Goal: Task Accomplishment & Management: Use online tool/utility

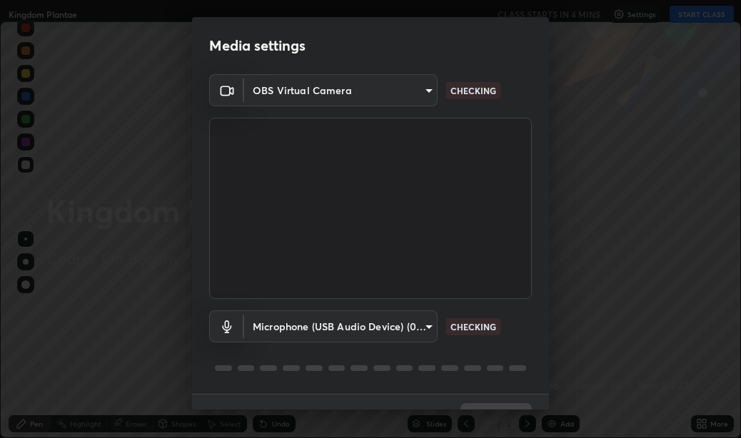
scroll to position [30, 0]
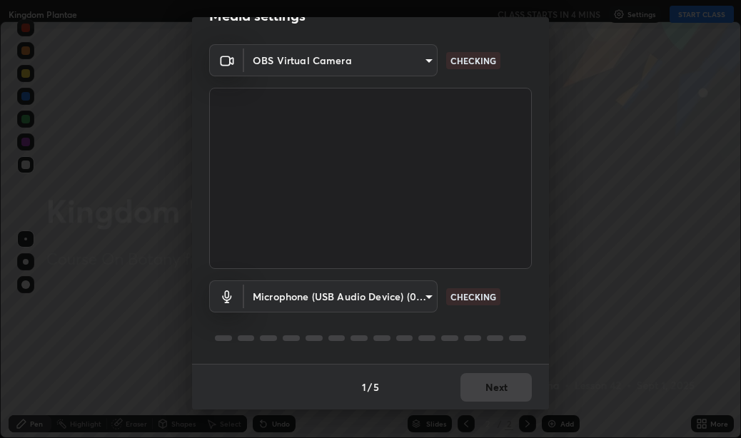
click at [483, 388] on div "1 / 5 Next" at bounding box center [370, 387] width 357 height 46
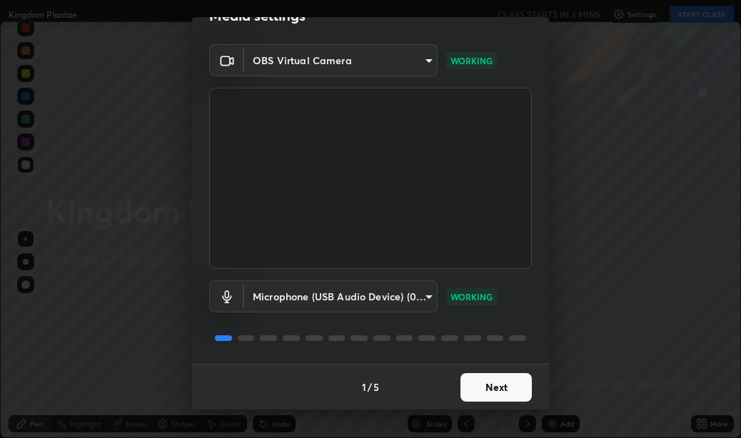
click at [493, 381] on button "Next" at bounding box center [496, 387] width 71 height 29
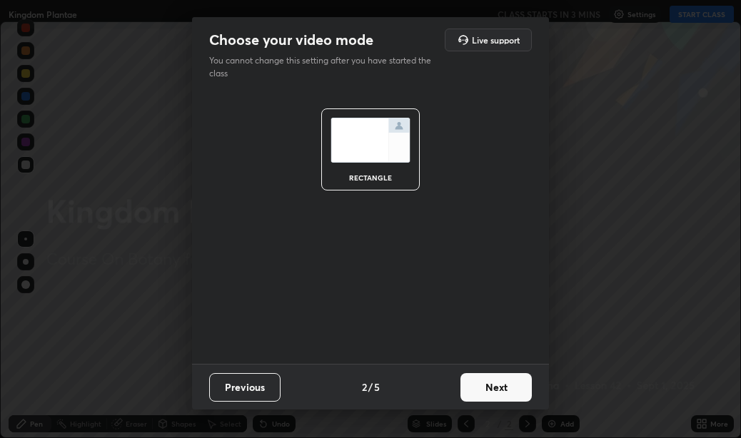
click at [491, 385] on button "Next" at bounding box center [496, 387] width 71 height 29
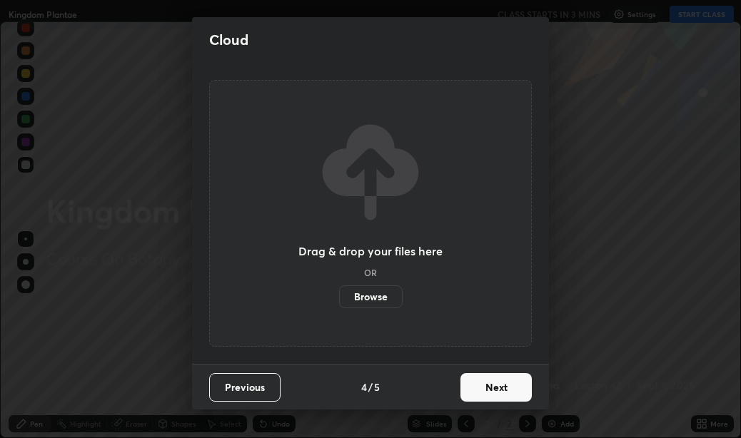
click at [489, 387] on button "Next" at bounding box center [496, 387] width 71 height 29
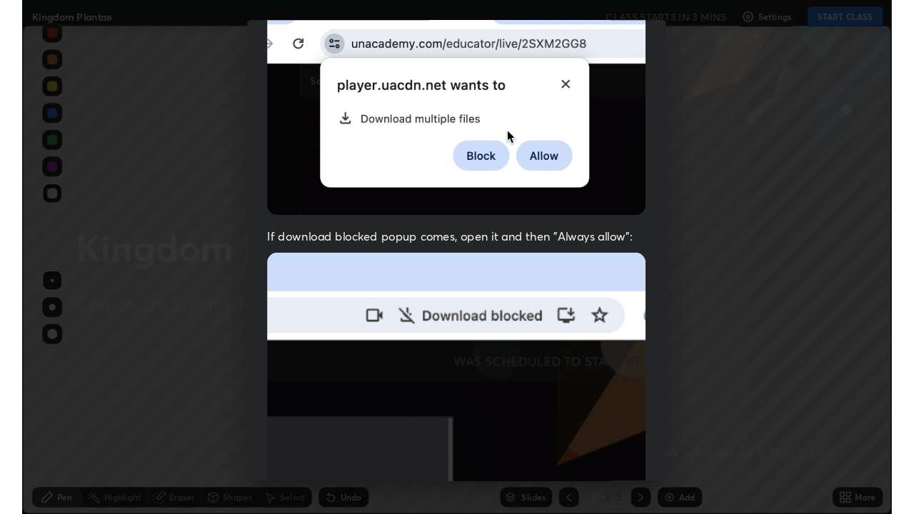
scroll to position [321, 0]
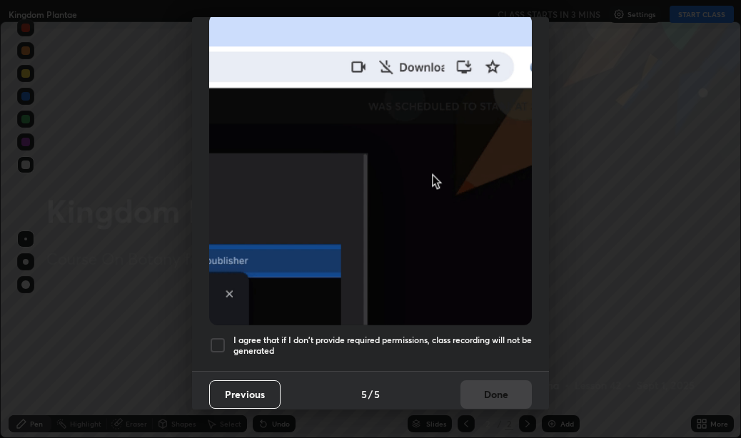
click at [216, 342] on div at bounding box center [217, 345] width 17 height 17
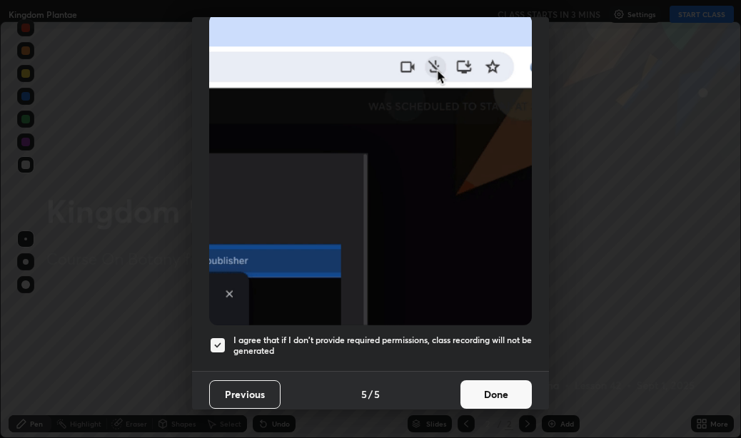
click at [484, 390] on button "Done" at bounding box center [496, 395] width 71 height 29
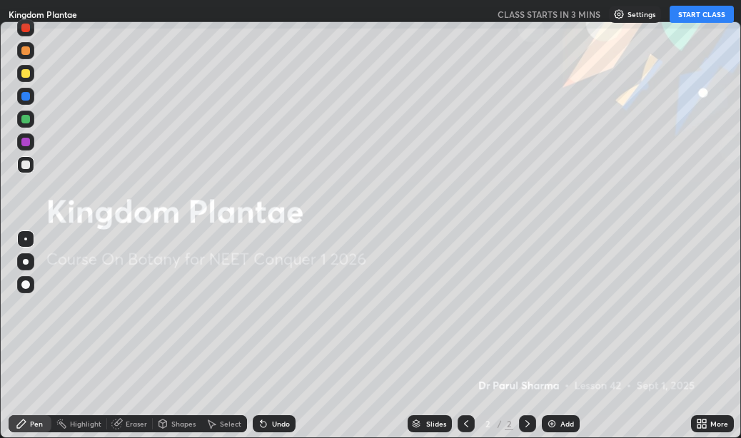
click at [700, 16] on button "START CLASS" at bounding box center [702, 14] width 64 height 17
click at [706, 425] on icon at bounding box center [705, 427] width 4 height 4
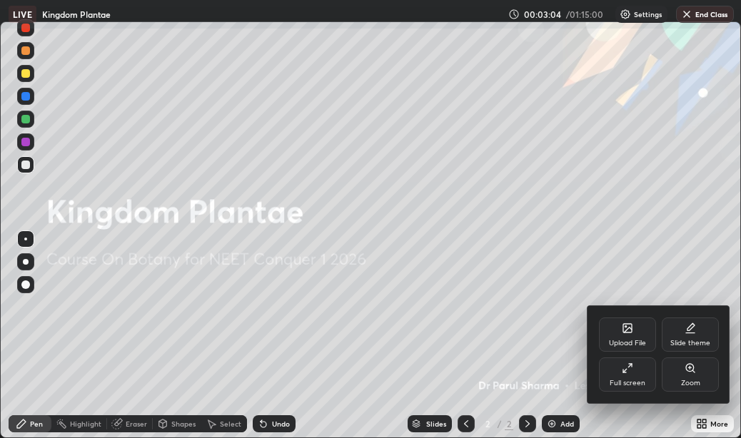
click at [629, 373] on icon at bounding box center [627, 368] width 11 height 11
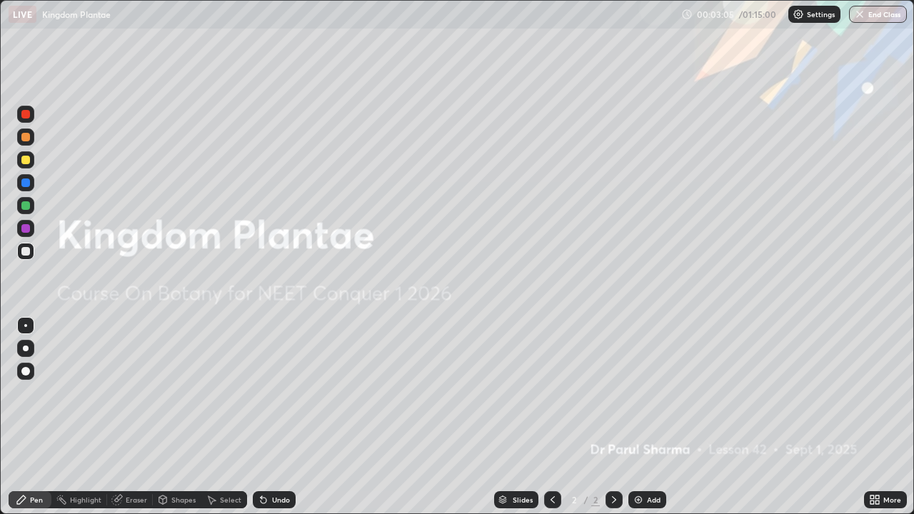
scroll to position [514, 914]
click at [639, 438] on img at bounding box center [638, 499] width 11 height 11
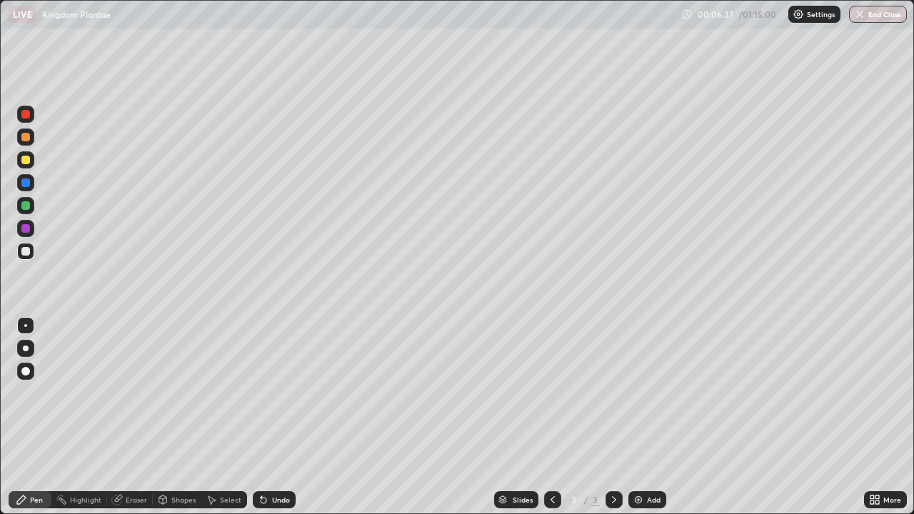
click at [26, 181] on div at bounding box center [25, 182] width 9 height 9
click at [26, 161] on div at bounding box center [25, 160] width 9 height 9
click at [29, 229] on div at bounding box center [25, 228] width 9 height 9
click at [24, 255] on div at bounding box center [25, 251] width 9 height 9
click at [637, 438] on img at bounding box center [638, 499] width 11 height 11
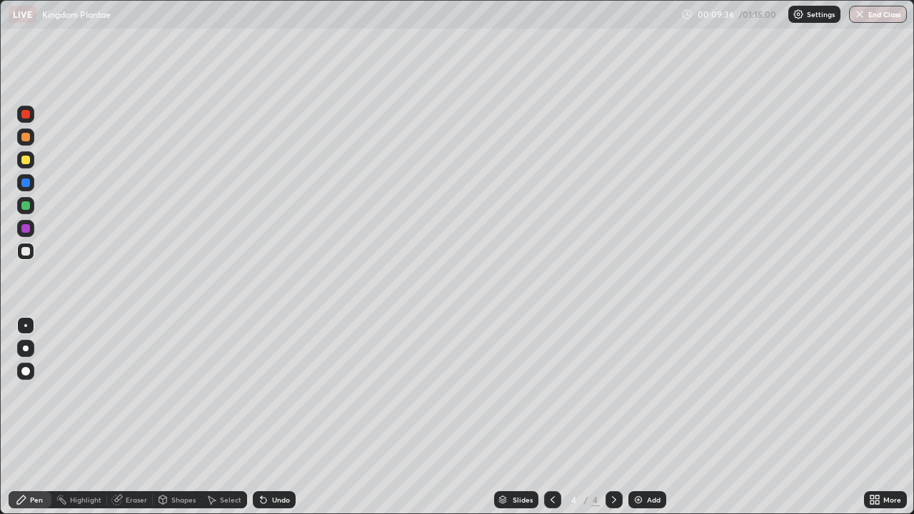
click at [25, 208] on div at bounding box center [25, 205] width 9 height 9
click at [23, 157] on div at bounding box center [25, 160] width 9 height 9
click at [550, 438] on icon at bounding box center [552, 499] width 11 height 11
click at [24, 206] on div at bounding box center [25, 205] width 9 height 9
click at [613, 438] on icon at bounding box center [613, 499] width 11 height 11
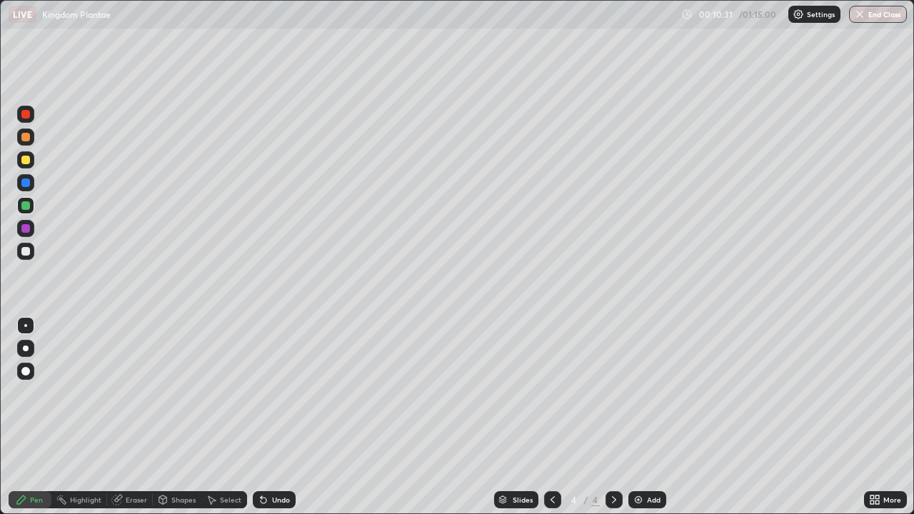
click at [24, 251] on div at bounding box center [25, 251] width 9 height 9
click at [25, 229] on div at bounding box center [25, 228] width 9 height 9
click at [637, 438] on img at bounding box center [638, 499] width 11 height 11
click at [27, 182] on div at bounding box center [25, 182] width 9 height 9
click at [23, 254] on div at bounding box center [25, 251] width 9 height 9
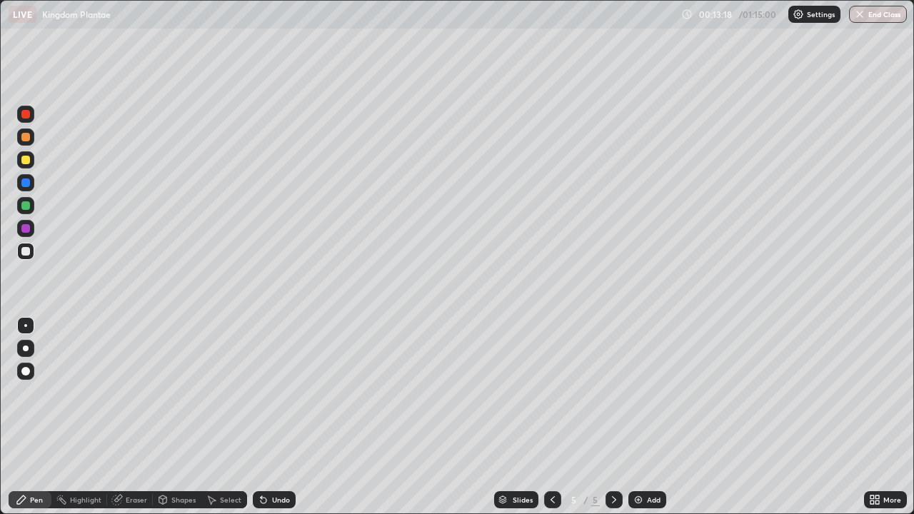
click at [26, 326] on div at bounding box center [25, 325] width 3 height 3
click at [21, 161] on div at bounding box center [25, 160] width 9 height 9
click at [548, 438] on div at bounding box center [552, 499] width 17 height 17
click at [550, 438] on icon at bounding box center [552, 499] width 11 height 11
click at [612, 438] on icon at bounding box center [614, 499] width 4 height 7
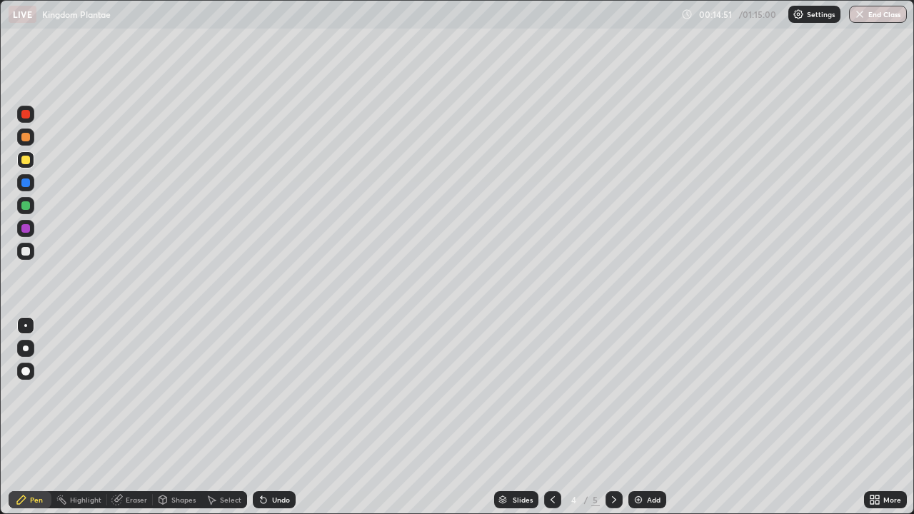
click at [612, 438] on icon at bounding box center [614, 499] width 4 height 7
click at [551, 438] on icon at bounding box center [552, 499] width 11 height 11
click at [610, 438] on icon at bounding box center [613, 499] width 11 height 11
click at [613, 438] on icon at bounding box center [614, 499] width 4 height 7
click at [640, 438] on img at bounding box center [638, 499] width 11 height 11
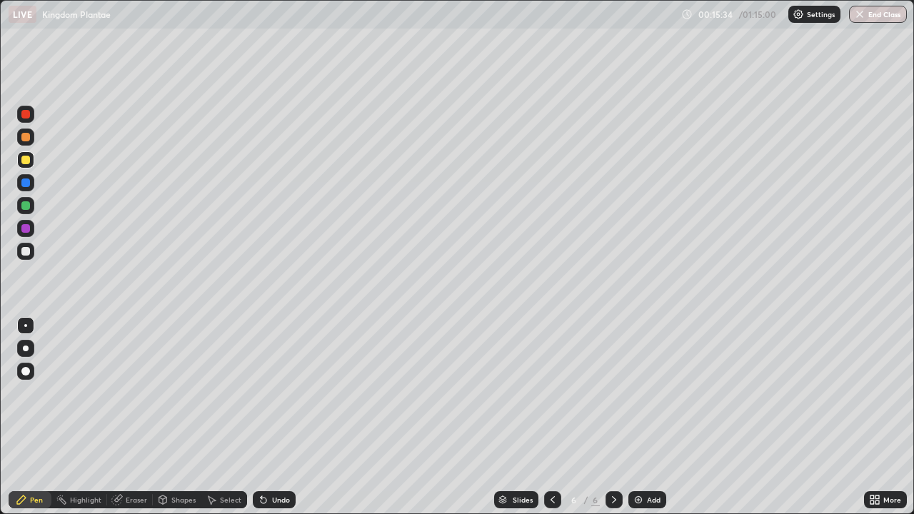
click at [27, 181] on div at bounding box center [25, 182] width 9 height 9
click at [24, 251] on div at bounding box center [25, 251] width 9 height 9
click at [24, 253] on div at bounding box center [25, 251] width 9 height 9
click at [635, 438] on img at bounding box center [638, 499] width 11 height 11
click at [24, 183] on div at bounding box center [25, 182] width 9 height 9
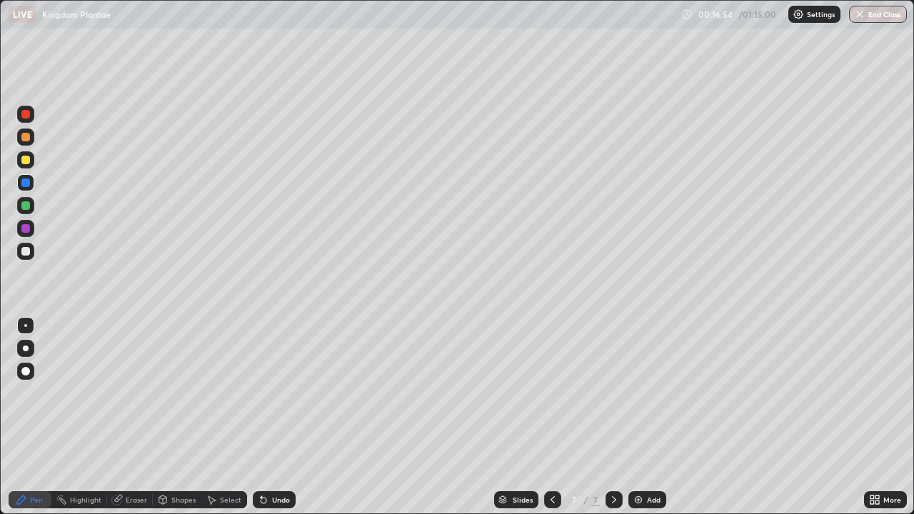
click at [24, 251] on div at bounding box center [25, 251] width 9 height 9
click at [21, 160] on div at bounding box center [25, 159] width 17 height 17
click at [633, 438] on img at bounding box center [638, 499] width 11 height 11
click at [27, 182] on div at bounding box center [25, 182] width 9 height 9
click at [26, 252] on div at bounding box center [25, 251] width 9 height 9
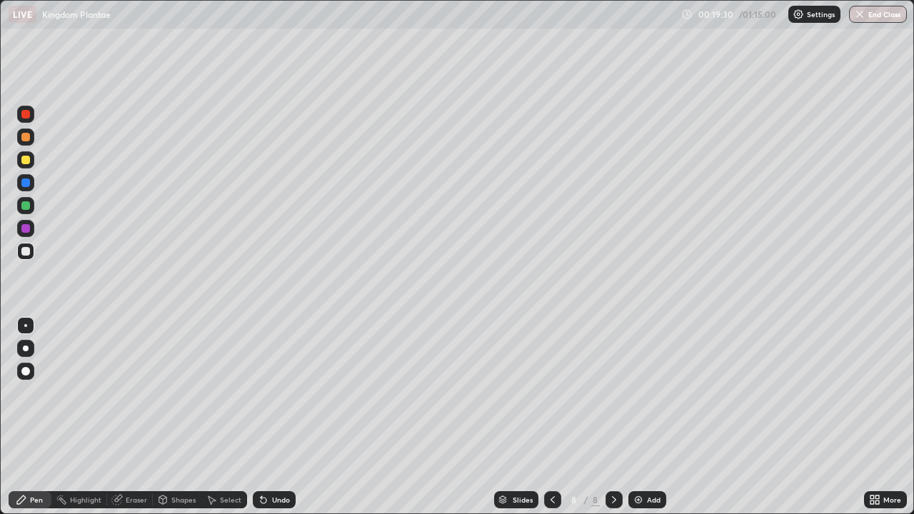
click at [23, 228] on div at bounding box center [25, 228] width 9 height 9
click at [23, 252] on div at bounding box center [25, 251] width 9 height 9
click at [636, 438] on img at bounding box center [638, 499] width 11 height 11
click at [26, 183] on div at bounding box center [25, 182] width 9 height 9
click at [21, 253] on div at bounding box center [25, 251] width 9 height 9
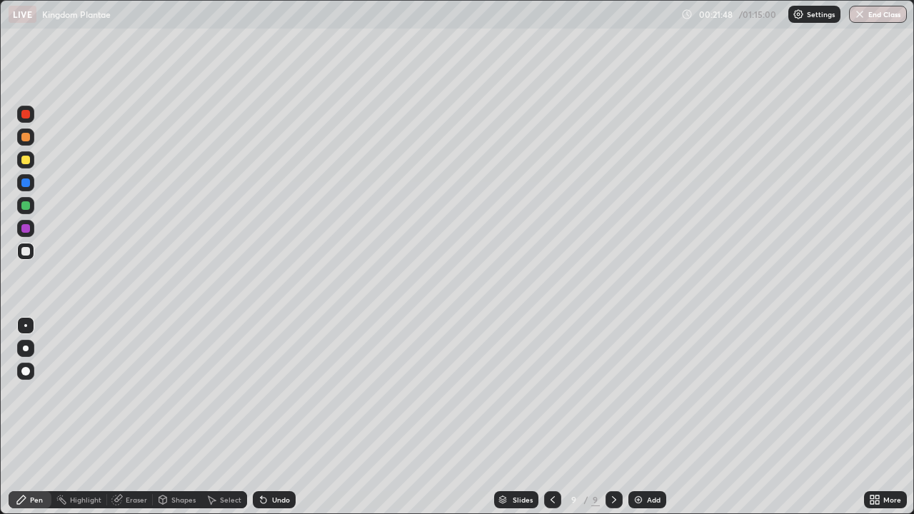
click at [26, 183] on div at bounding box center [25, 182] width 9 height 9
click at [27, 228] on div at bounding box center [25, 228] width 9 height 9
click at [550, 438] on icon at bounding box center [552, 499] width 11 height 11
click at [551, 438] on icon at bounding box center [552, 499] width 11 height 11
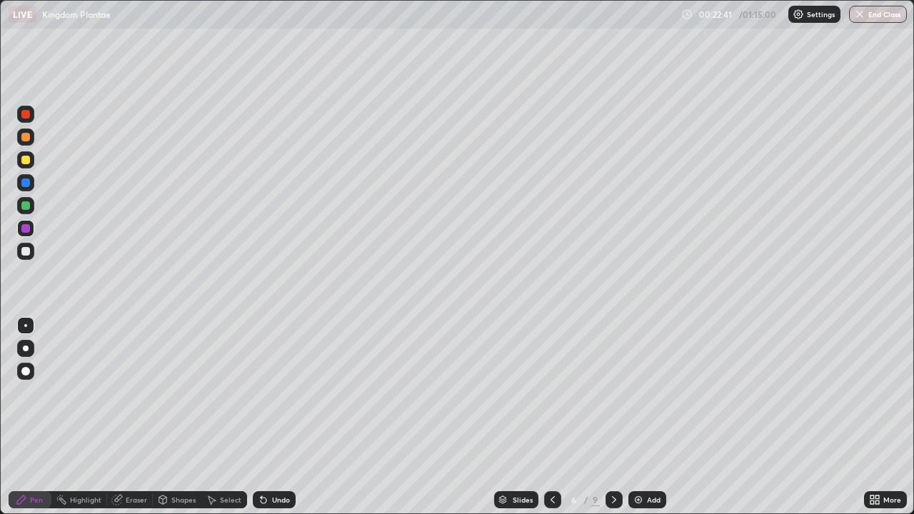
click at [551, 438] on icon at bounding box center [552, 499] width 11 height 11
click at [545, 438] on div at bounding box center [552, 499] width 17 height 17
click at [613, 438] on icon at bounding box center [613, 499] width 11 height 11
click at [612, 438] on icon at bounding box center [613, 499] width 11 height 11
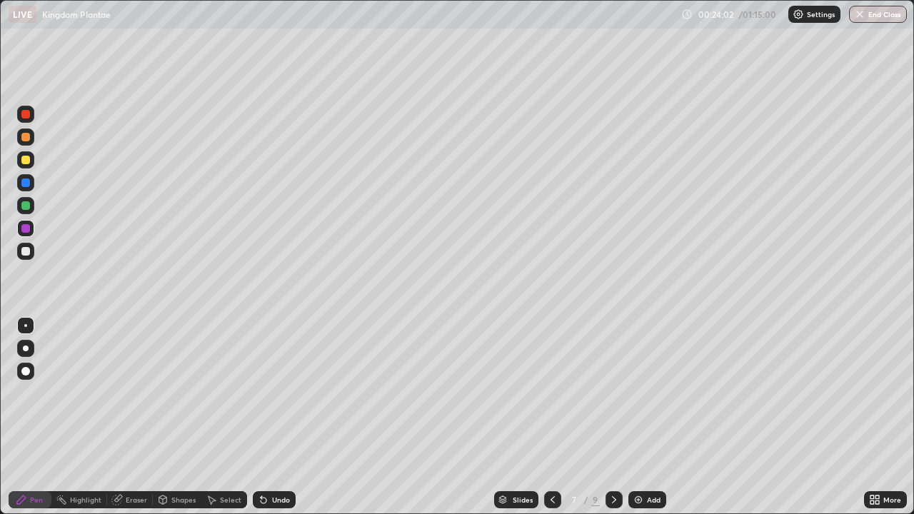
click at [611, 438] on icon at bounding box center [613, 499] width 11 height 11
click at [613, 438] on icon at bounding box center [613, 499] width 11 height 11
click at [634, 438] on img at bounding box center [638, 499] width 11 height 11
click at [22, 186] on div at bounding box center [25, 182] width 9 height 9
click at [26, 254] on div at bounding box center [25, 251] width 9 height 9
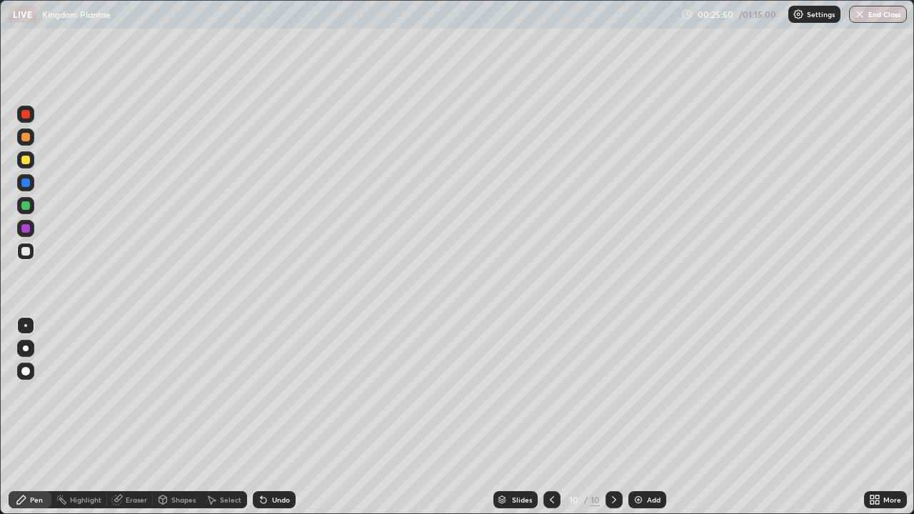
click at [25, 161] on div at bounding box center [25, 160] width 9 height 9
click at [635, 438] on img at bounding box center [638, 499] width 11 height 11
click at [27, 253] on div at bounding box center [25, 251] width 9 height 9
click at [26, 166] on div at bounding box center [25, 159] width 17 height 17
click at [551, 438] on icon at bounding box center [552, 499] width 11 height 11
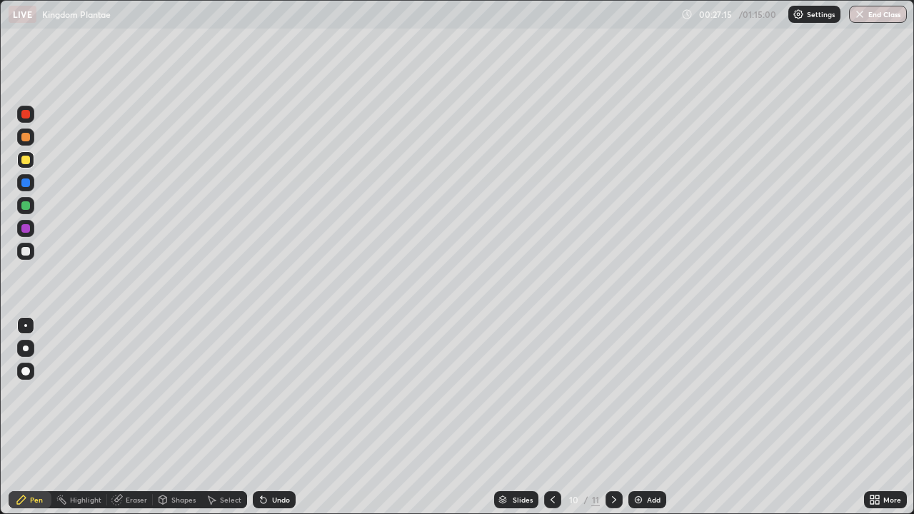
click at [551, 438] on icon at bounding box center [552, 499] width 11 height 11
click at [549, 438] on icon at bounding box center [552, 499] width 11 height 11
click at [613, 438] on icon at bounding box center [613, 499] width 11 height 11
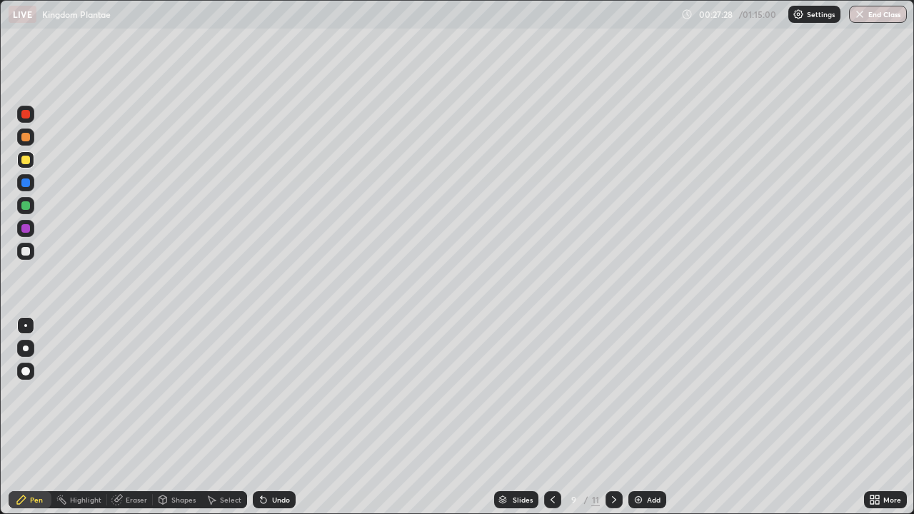
click at [613, 438] on icon at bounding box center [614, 499] width 4 height 7
click at [614, 438] on icon at bounding box center [613, 499] width 11 height 11
click at [551, 438] on icon at bounding box center [552, 499] width 11 height 11
click at [553, 438] on icon at bounding box center [552, 499] width 11 height 11
click at [552, 438] on icon at bounding box center [552, 499] width 11 height 11
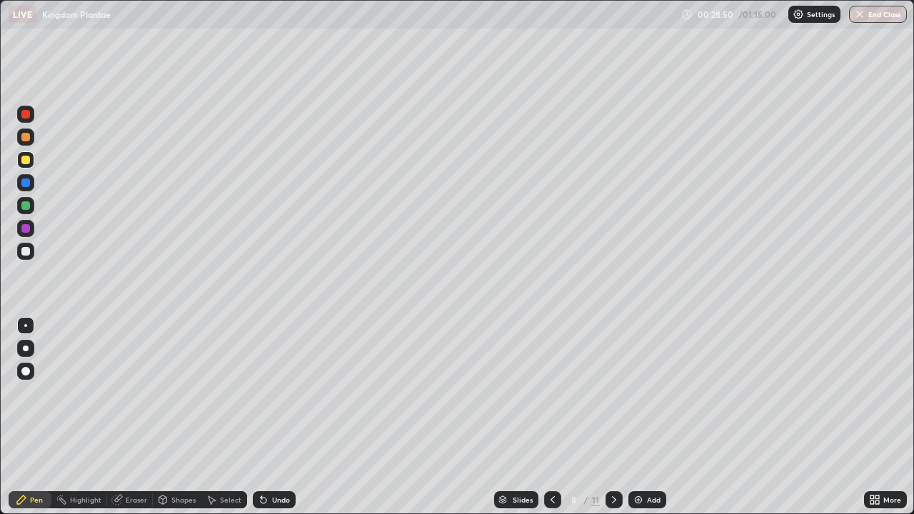
click at [545, 438] on div at bounding box center [552, 499] width 17 height 17
click at [613, 438] on icon at bounding box center [614, 499] width 4 height 7
click at [613, 438] on div at bounding box center [613, 499] width 17 height 17
click at [611, 438] on icon at bounding box center [613, 499] width 11 height 11
click at [553, 438] on icon at bounding box center [552, 499] width 11 height 11
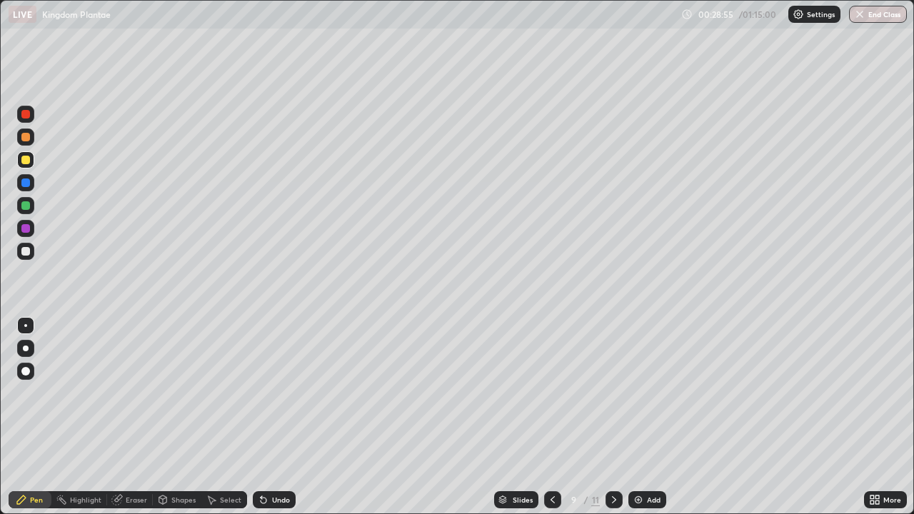
click at [552, 438] on icon at bounding box center [552, 499] width 11 height 11
click at [551, 438] on icon at bounding box center [552, 499] width 11 height 11
click at [611, 438] on div at bounding box center [613, 499] width 17 height 17
click at [605, 438] on div at bounding box center [613, 499] width 17 height 17
click at [608, 438] on icon at bounding box center [613, 499] width 11 height 11
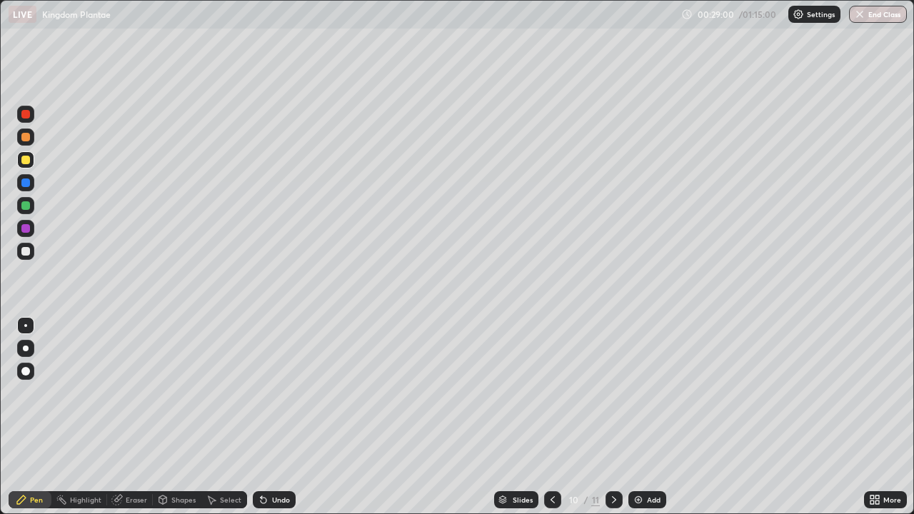
click at [613, 438] on icon at bounding box center [613, 499] width 11 height 11
click at [638, 438] on img at bounding box center [638, 499] width 11 height 11
click at [176, 438] on div "Shapes" at bounding box center [183, 499] width 24 height 7
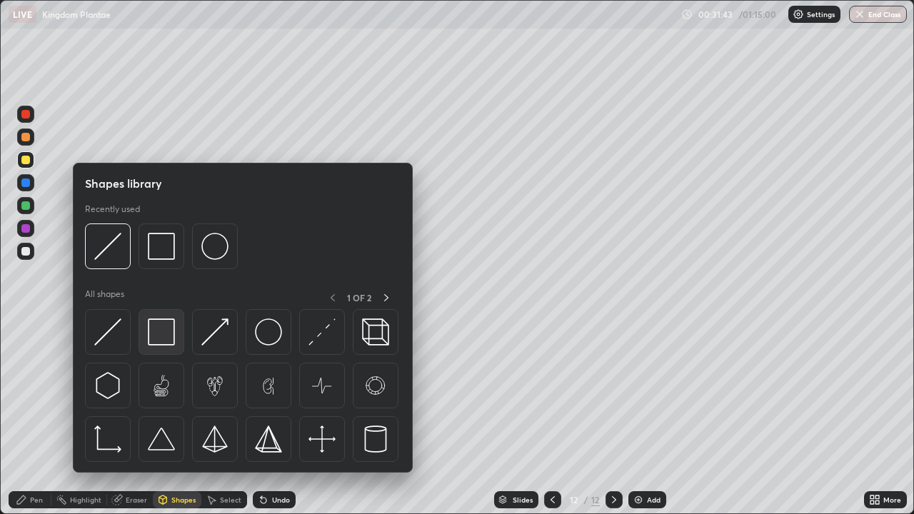
click at [165, 328] on img at bounding box center [161, 331] width 27 height 27
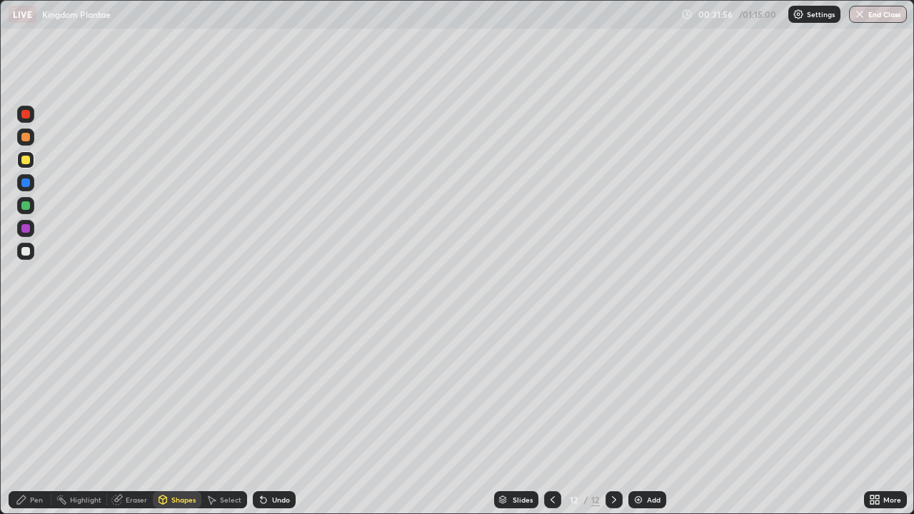
click at [166, 438] on icon at bounding box center [162, 499] width 11 height 11
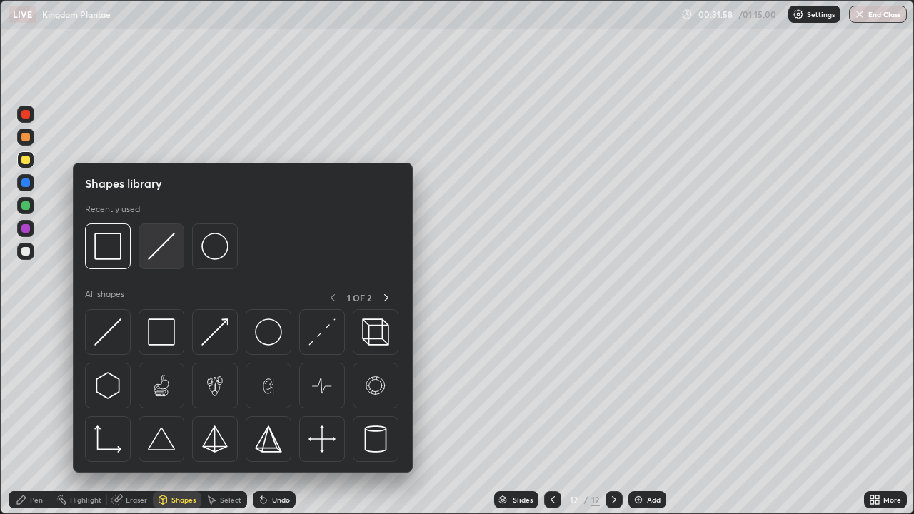
click at [159, 249] on img at bounding box center [161, 246] width 27 height 27
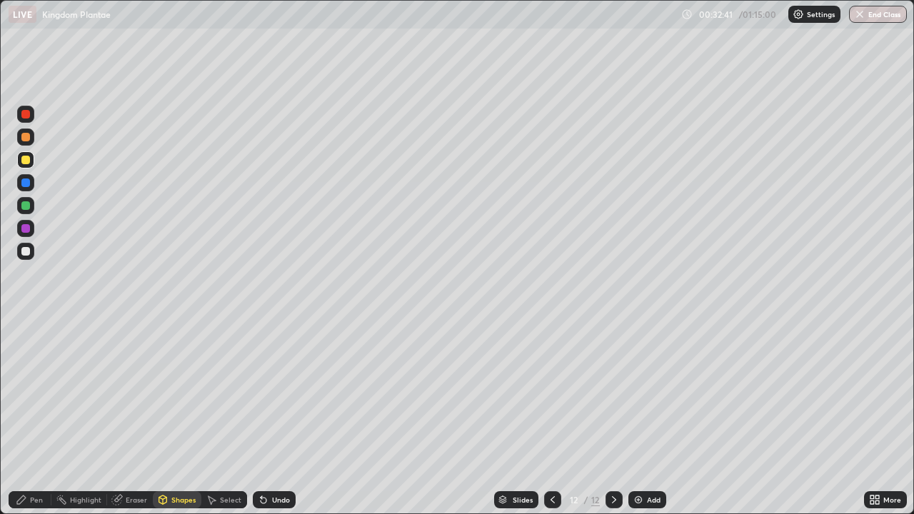
click at [22, 181] on div at bounding box center [25, 182] width 9 height 9
click at [34, 438] on div "Pen" at bounding box center [36, 499] width 13 height 7
click at [24, 207] on div at bounding box center [25, 205] width 9 height 9
click at [24, 248] on div at bounding box center [25, 251] width 9 height 9
click at [26, 163] on div at bounding box center [25, 160] width 9 height 9
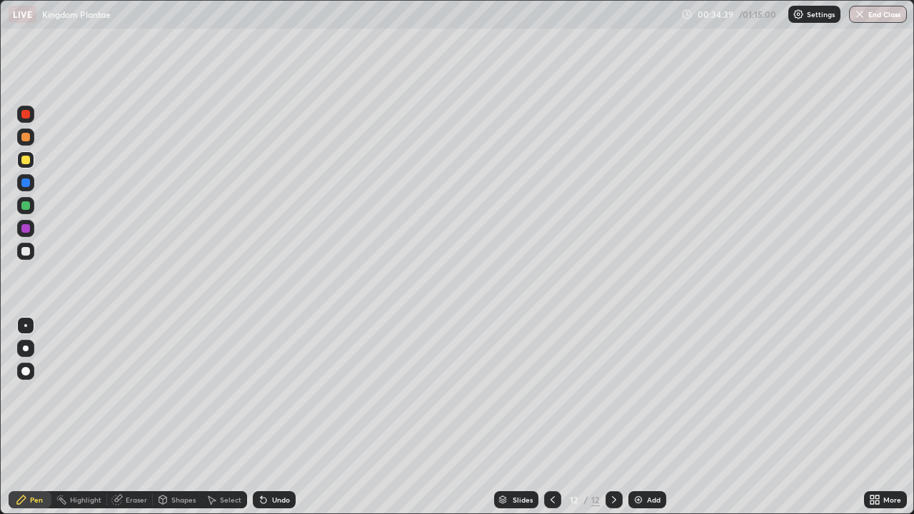
click at [23, 248] on div at bounding box center [25, 251] width 9 height 9
click at [171, 438] on div "Shapes" at bounding box center [183, 499] width 24 height 7
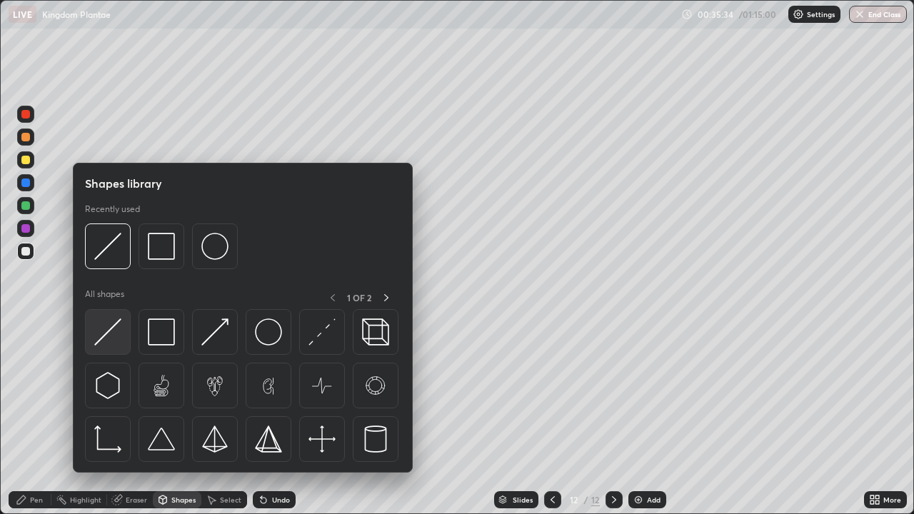
click at [109, 333] on img at bounding box center [107, 331] width 27 height 27
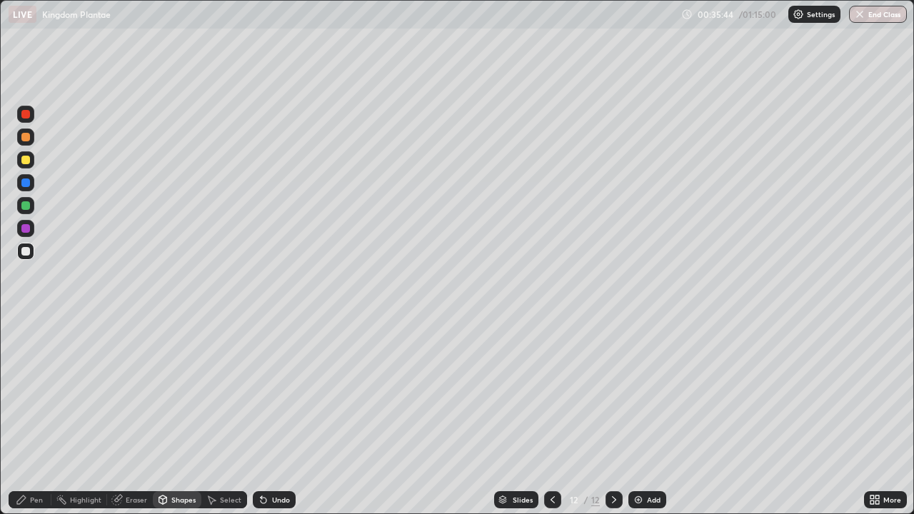
click at [29, 207] on div at bounding box center [25, 205] width 9 height 9
click at [28, 438] on div "Pen" at bounding box center [30, 499] width 43 height 17
click at [25, 206] on div at bounding box center [25, 205] width 9 height 9
click at [24, 249] on div at bounding box center [25, 251] width 9 height 9
click at [26, 160] on div at bounding box center [25, 160] width 9 height 9
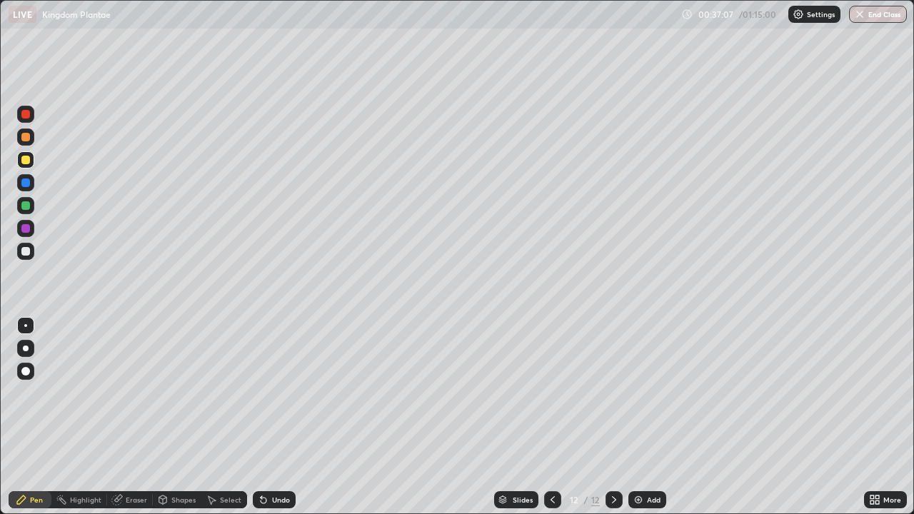
click at [23, 252] on div at bounding box center [25, 251] width 9 height 9
click at [637, 438] on img at bounding box center [638, 499] width 11 height 11
click at [178, 438] on div "Shapes" at bounding box center [183, 499] width 24 height 7
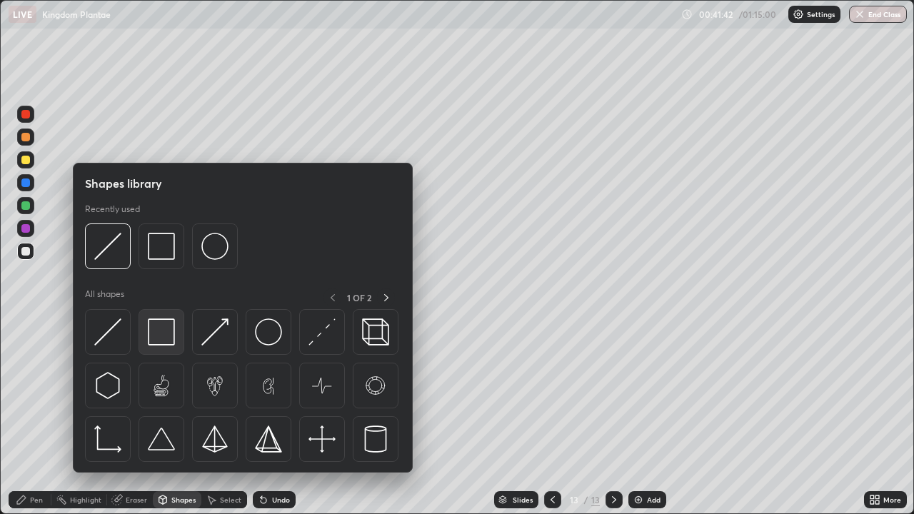
click at [163, 327] on img at bounding box center [161, 331] width 27 height 27
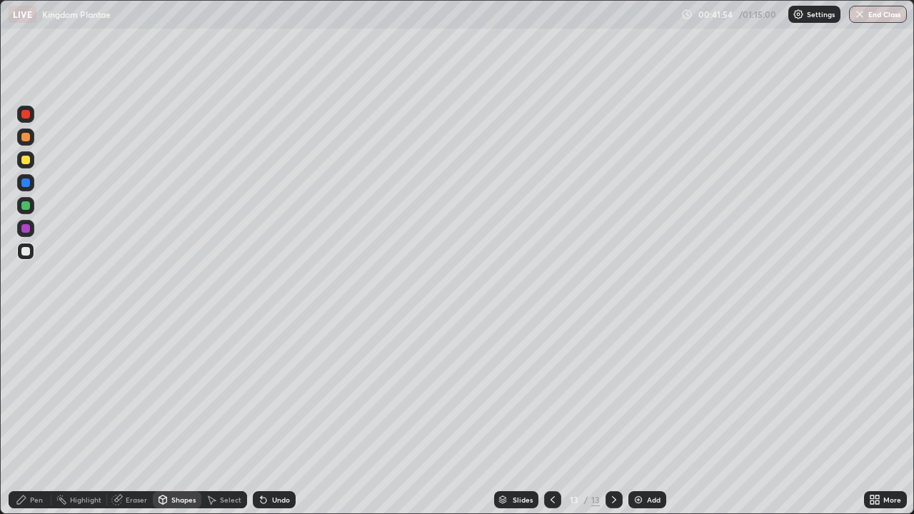
click at [171, 438] on div "Shapes" at bounding box center [183, 499] width 24 height 7
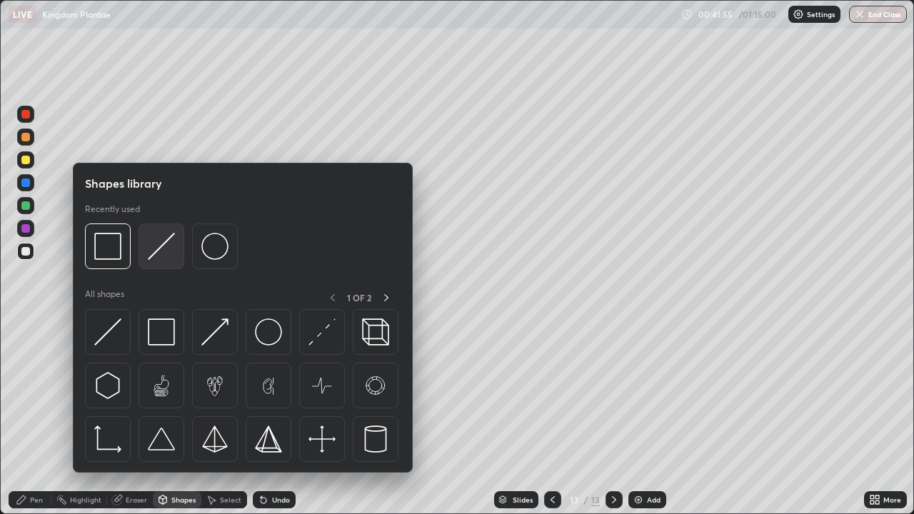
click at [163, 246] on img at bounding box center [161, 246] width 27 height 27
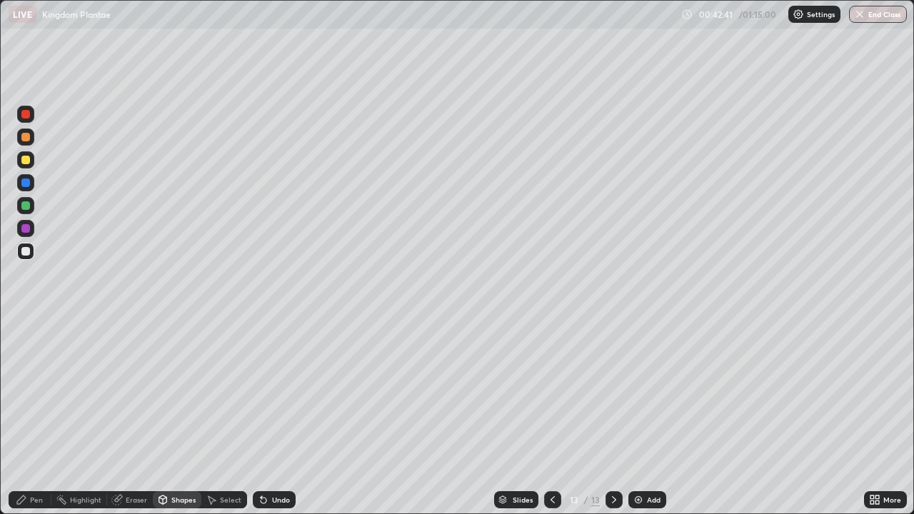
click at [26, 161] on div at bounding box center [25, 160] width 9 height 9
click at [29, 114] on div at bounding box center [25, 114] width 9 height 9
click at [34, 438] on div "Pen" at bounding box center [36, 499] width 13 height 7
click at [23, 209] on div at bounding box center [25, 205] width 9 height 9
click at [26, 254] on div at bounding box center [25, 251] width 9 height 9
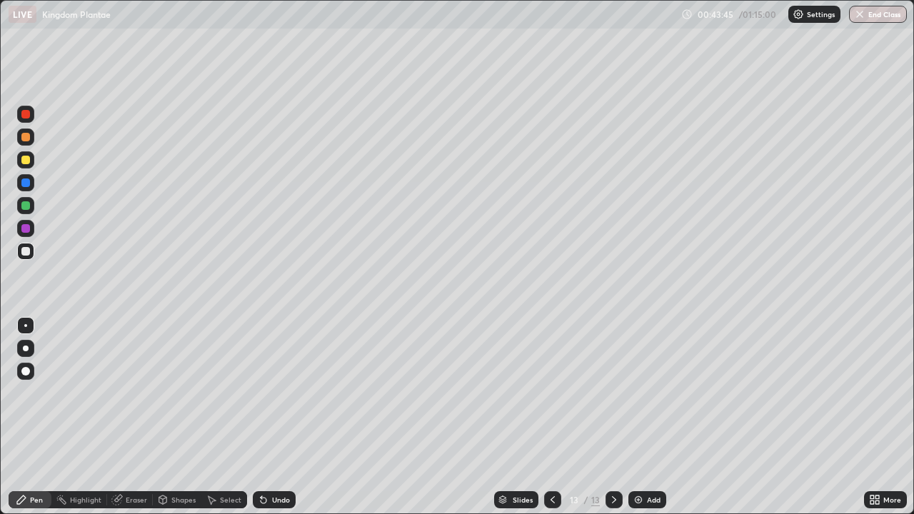
click at [26, 252] on div at bounding box center [25, 251] width 9 height 9
click at [21, 161] on div at bounding box center [25, 160] width 9 height 9
click at [22, 250] on div at bounding box center [25, 251] width 9 height 9
click at [551, 438] on icon at bounding box center [552, 499] width 11 height 11
click at [613, 438] on icon at bounding box center [614, 499] width 4 height 7
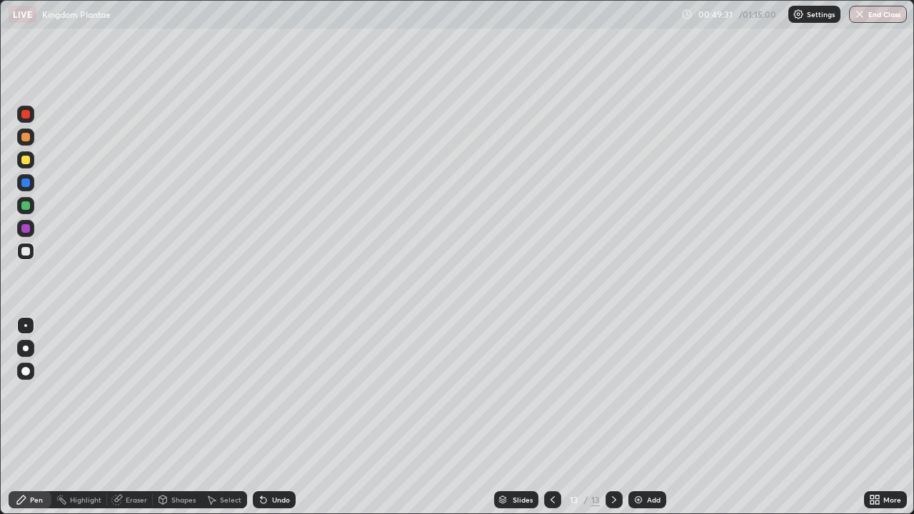
click at [638, 438] on img at bounding box center [638, 499] width 11 height 11
click at [171, 438] on div "Shapes" at bounding box center [183, 499] width 24 height 7
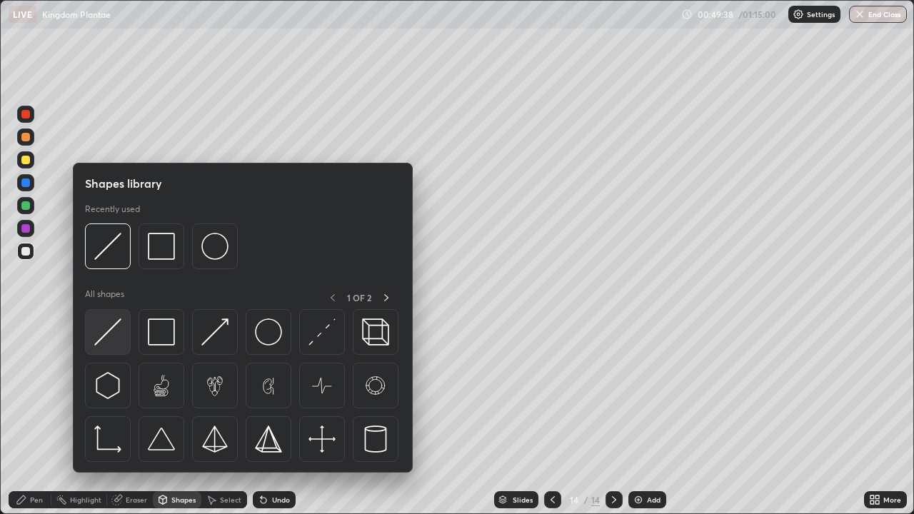
click at [105, 331] on img at bounding box center [107, 331] width 27 height 27
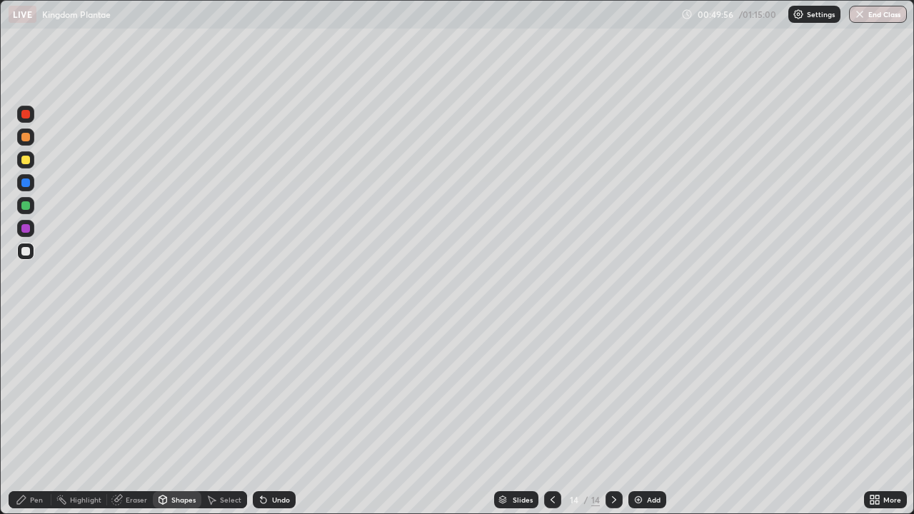
click at [24, 161] on div at bounding box center [25, 160] width 9 height 9
click at [28, 438] on div "Pen" at bounding box center [30, 499] width 43 height 17
click at [26, 207] on div at bounding box center [25, 205] width 9 height 9
click at [23, 252] on div at bounding box center [25, 251] width 9 height 9
click at [29, 228] on div at bounding box center [25, 228] width 9 height 9
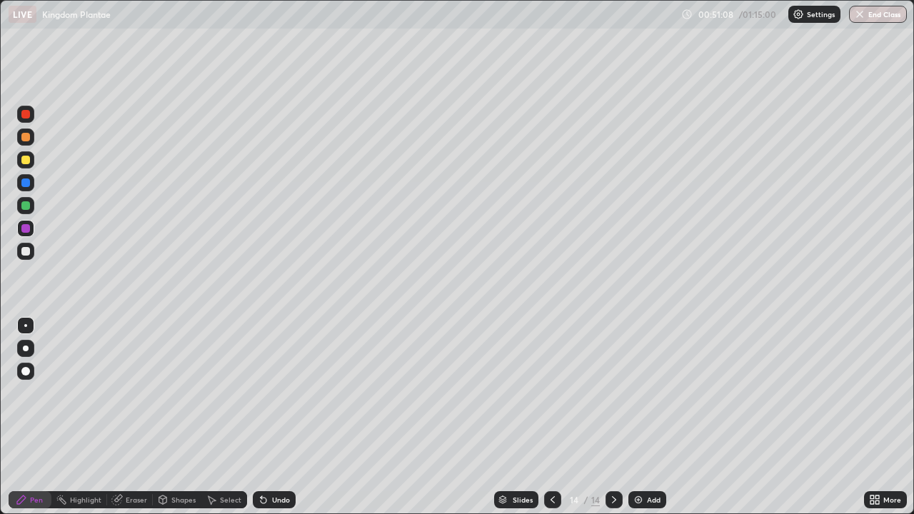
click at [25, 255] on div at bounding box center [25, 251] width 9 height 9
click at [24, 159] on div at bounding box center [25, 160] width 9 height 9
click at [25, 209] on div at bounding box center [25, 205] width 9 height 9
click at [23, 252] on div at bounding box center [25, 251] width 9 height 9
click at [552, 438] on icon at bounding box center [552, 499] width 11 height 11
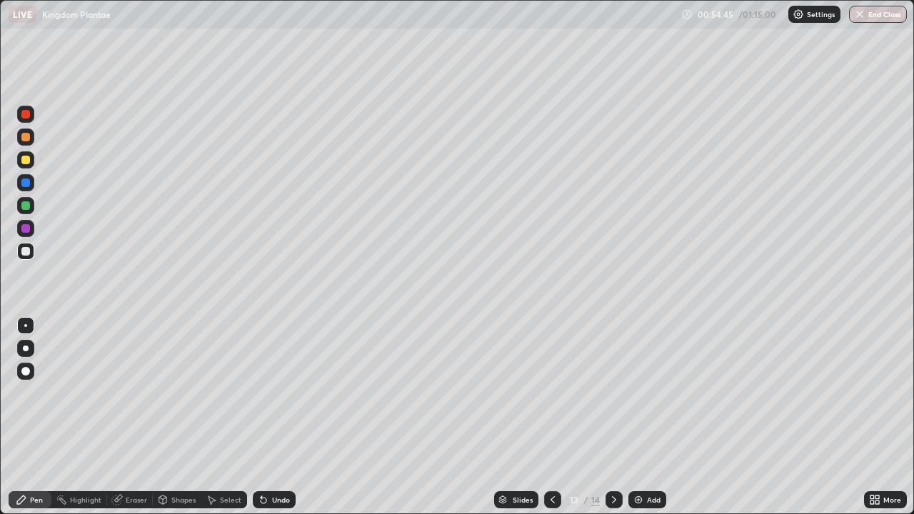
click at [549, 438] on icon at bounding box center [552, 499] width 11 height 11
click at [551, 438] on icon at bounding box center [552, 499] width 11 height 11
click at [549, 438] on icon at bounding box center [552, 499] width 11 height 11
click at [551, 438] on div at bounding box center [552, 499] width 17 height 17
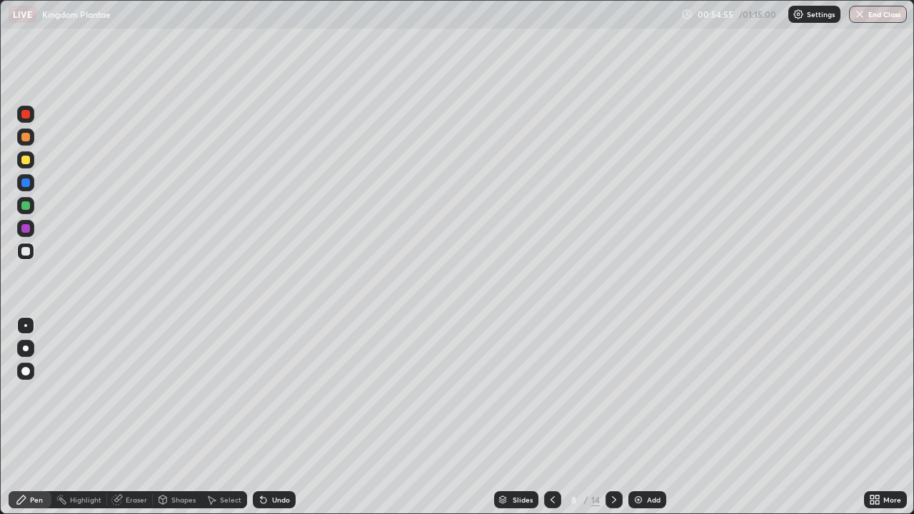
click at [549, 438] on icon at bounding box center [552, 499] width 11 height 11
click at [551, 438] on icon at bounding box center [552, 499] width 11 height 11
click at [613, 438] on icon at bounding box center [613, 499] width 11 height 11
click at [610, 438] on div at bounding box center [613, 500] width 17 height 29
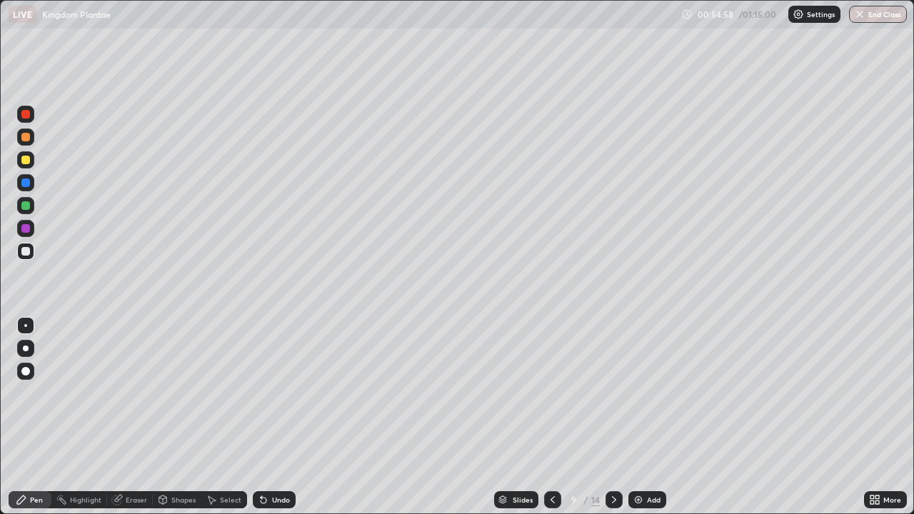
click at [612, 438] on icon at bounding box center [613, 499] width 11 height 11
click at [613, 438] on icon at bounding box center [613, 499] width 11 height 11
click at [614, 438] on icon at bounding box center [614, 499] width 4 height 7
click at [610, 438] on icon at bounding box center [613, 499] width 11 height 11
click at [551, 438] on icon at bounding box center [552, 499] width 11 height 11
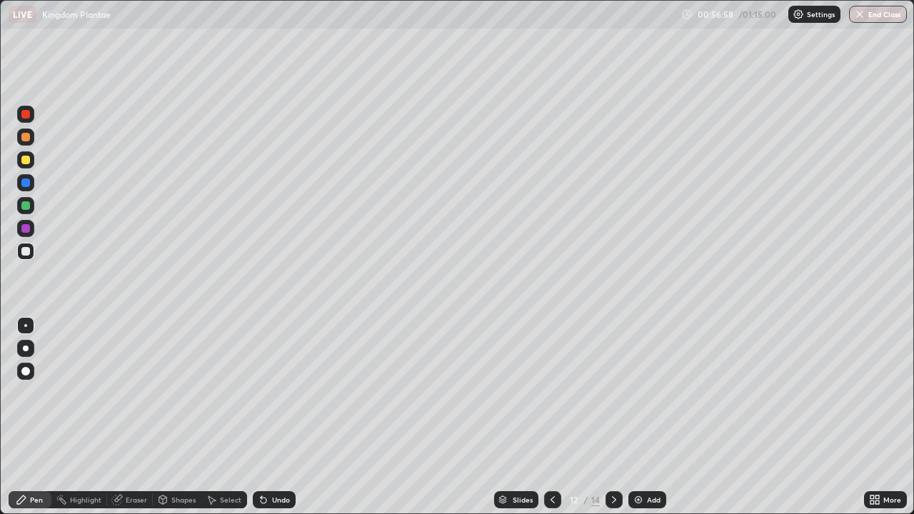
click at [24, 228] on div at bounding box center [25, 228] width 9 height 9
click at [613, 438] on icon at bounding box center [613, 499] width 11 height 11
click at [551, 438] on icon at bounding box center [552, 499] width 11 height 11
click at [613, 438] on icon at bounding box center [613, 499] width 11 height 11
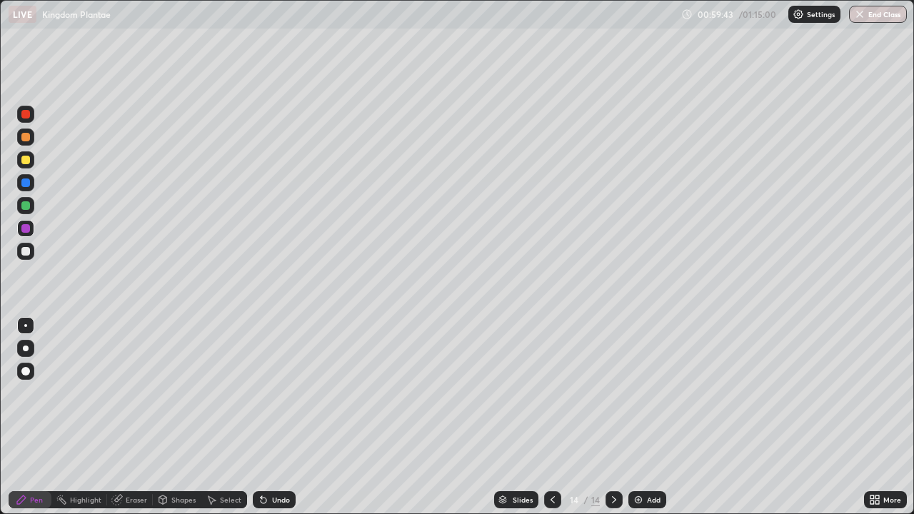
click at [740, 438] on div "Slides 14 / 14 Add" at bounding box center [580, 500] width 568 height 29
click at [613, 438] on icon at bounding box center [613, 499] width 11 height 11
click at [611, 438] on icon at bounding box center [613, 499] width 11 height 11
click at [551, 438] on icon at bounding box center [552, 499] width 11 height 11
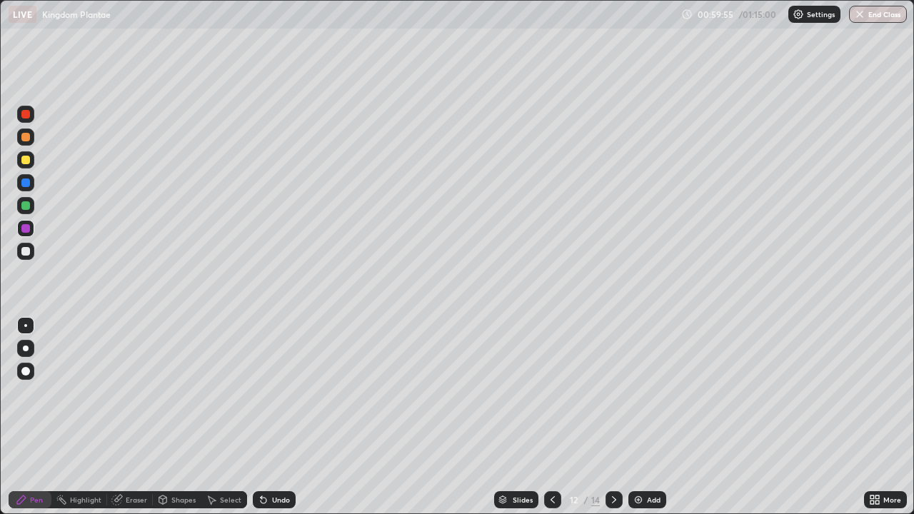
click at [550, 438] on icon at bounding box center [552, 499] width 11 height 11
click at [551, 438] on icon at bounding box center [552, 499] width 11 height 11
click at [547, 438] on icon at bounding box center [552, 499] width 11 height 11
click at [550, 438] on icon at bounding box center [552, 499] width 11 height 11
click at [551, 438] on icon at bounding box center [552, 499] width 11 height 11
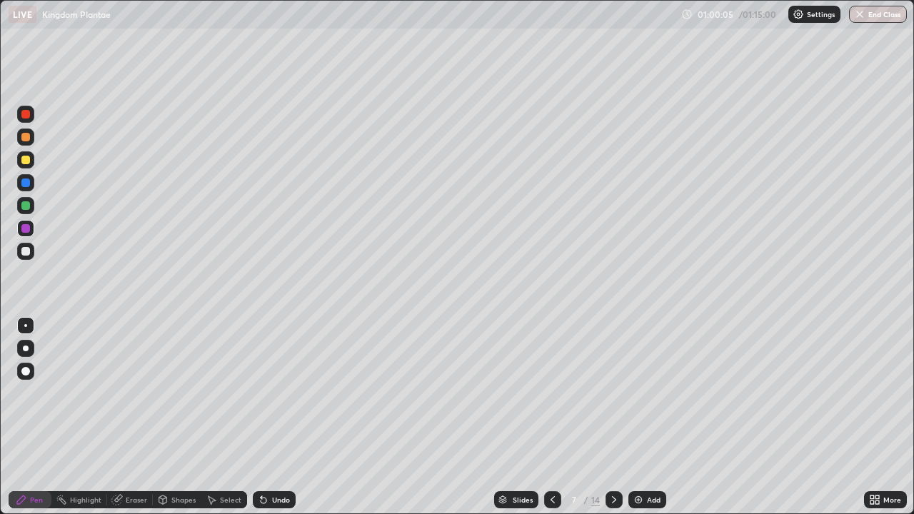
click at [550, 438] on icon at bounding box center [552, 499] width 11 height 11
click at [551, 438] on icon at bounding box center [552, 499] width 11 height 11
click at [550, 438] on div at bounding box center [552, 499] width 17 height 17
click at [613, 438] on icon at bounding box center [613, 499] width 11 height 11
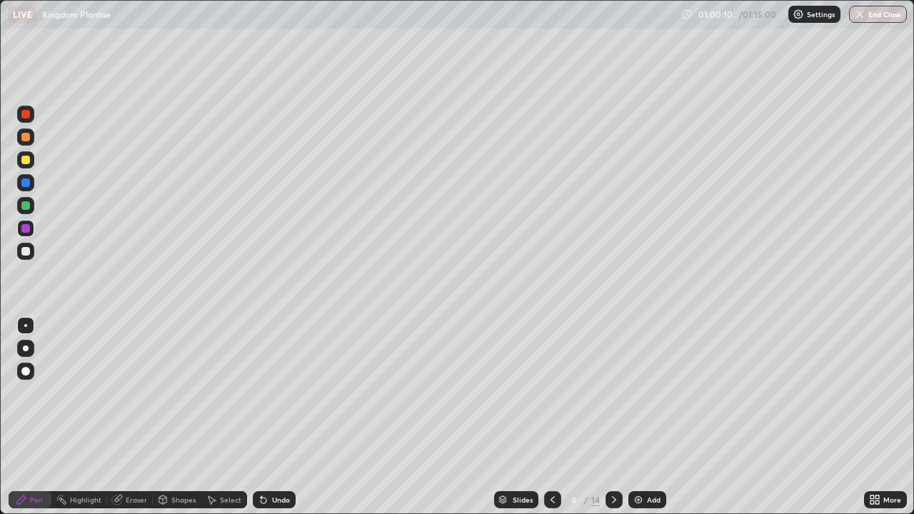
click at [613, 438] on icon at bounding box center [614, 499] width 4 height 7
click at [740, 20] on button "End Class" at bounding box center [878, 14] width 58 height 17
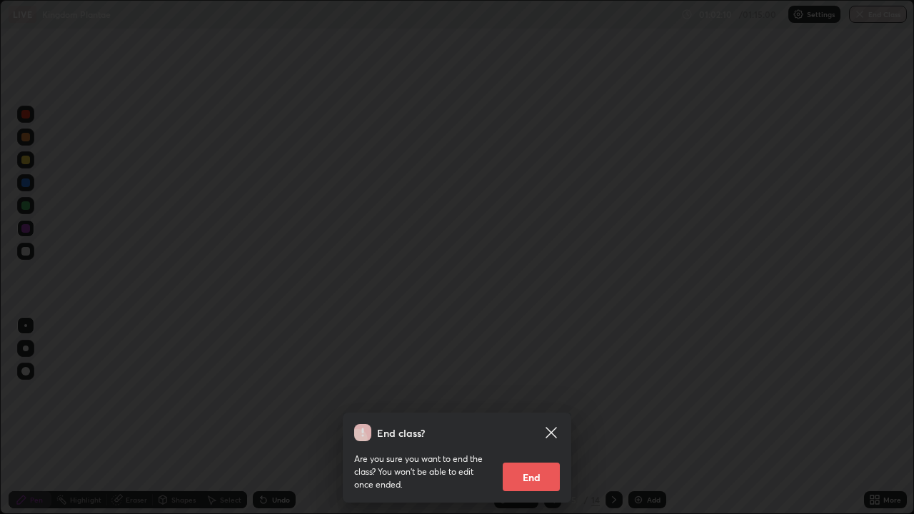
click at [554, 431] on icon at bounding box center [550, 432] width 11 height 11
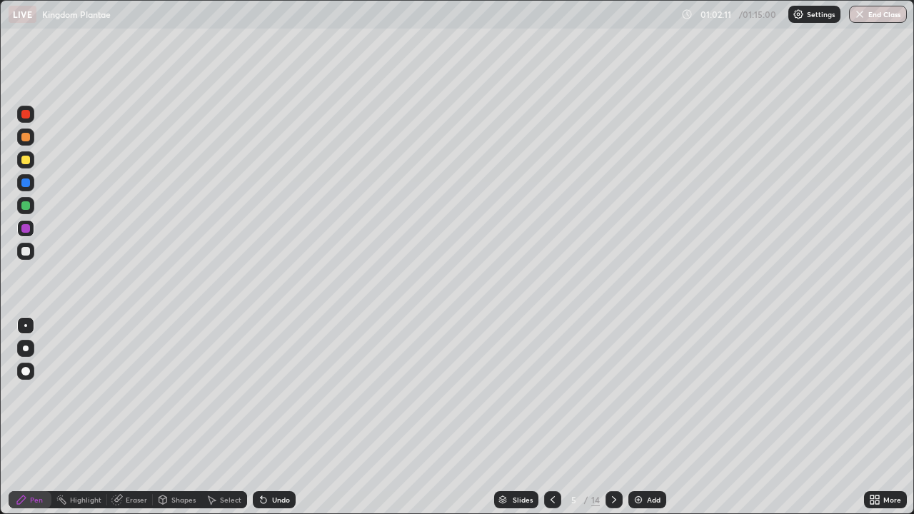
click at [546, 438] on div at bounding box center [552, 499] width 17 height 17
click at [552, 438] on icon at bounding box center [552, 499] width 11 height 11
click at [551, 438] on icon at bounding box center [552, 499] width 11 height 11
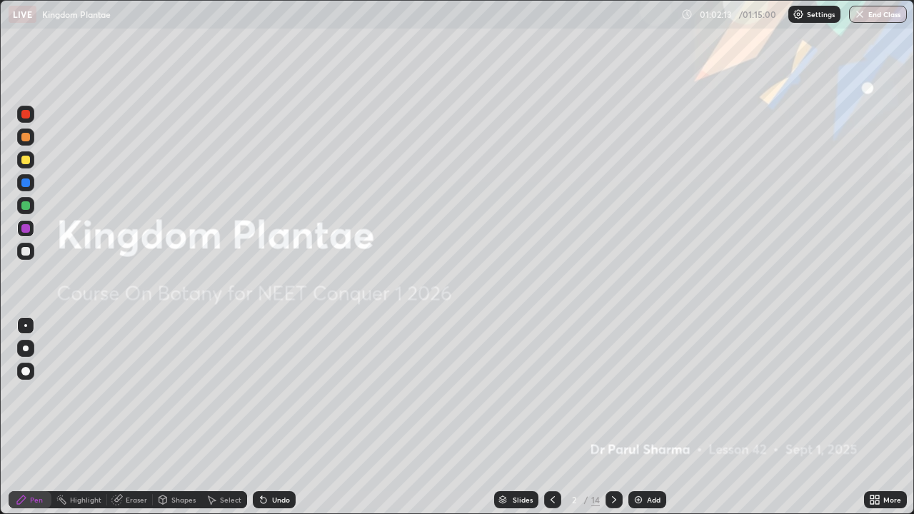
click at [551, 438] on icon at bounding box center [552, 499] width 11 height 11
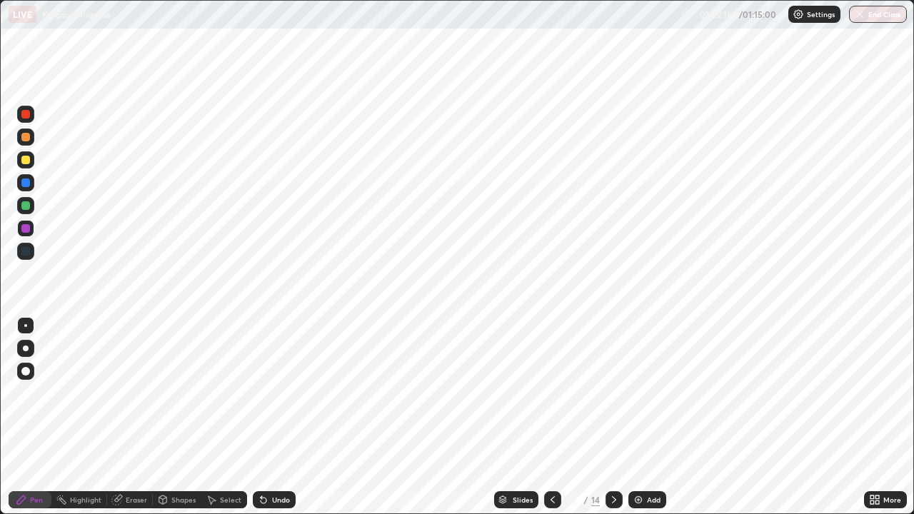
click at [740, 14] on button "End Class" at bounding box center [878, 14] width 58 height 17
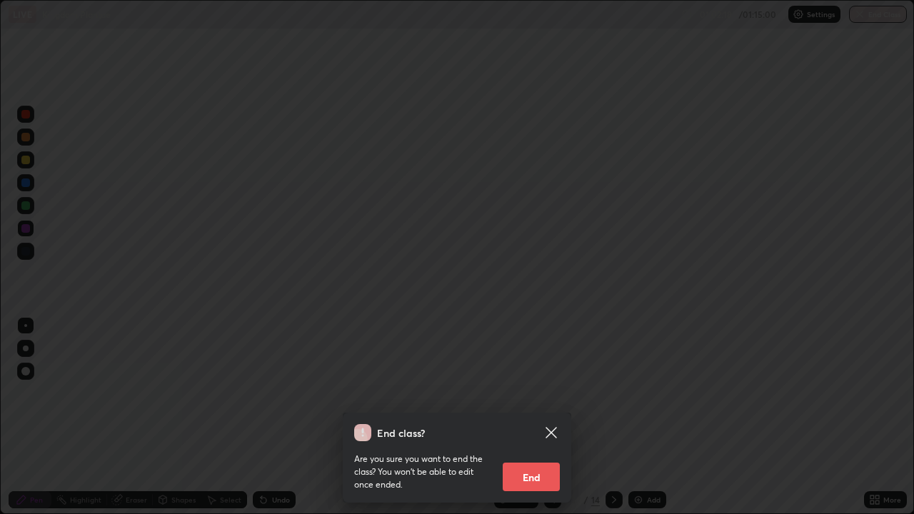
click at [533, 438] on button "End" at bounding box center [531, 477] width 57 height 29
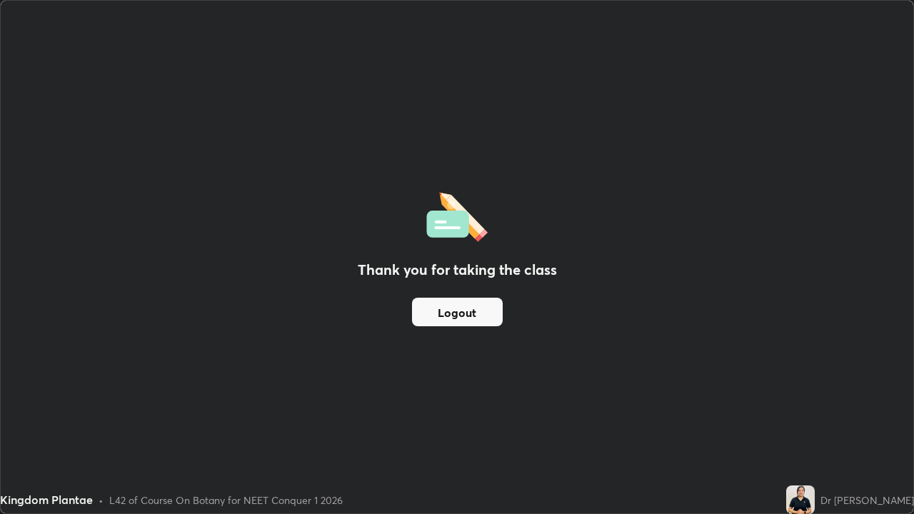
click at [740, 438] on img at bounding box center [800, 500] width 29 height 29
click at [467, 307] on button "Logout" at bounding box center [457, 312] width 91 height 29
